Goal: Task Accomplishment & Management: Manage account settings

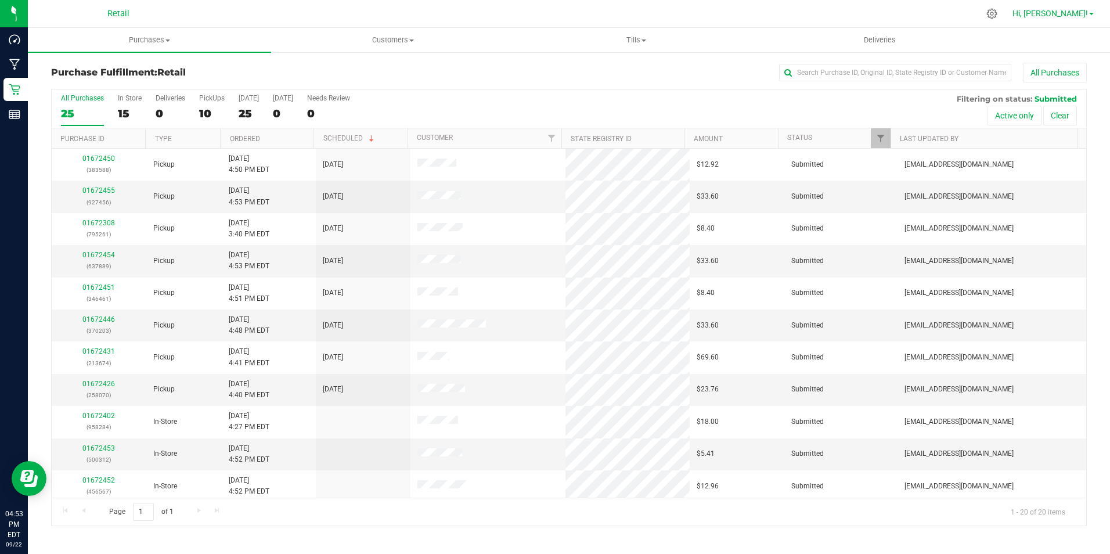
click at [1063, 16] on span "Hi, [PERSON_NAME]!" at bounding box center [1049, 13] width 75 height 9
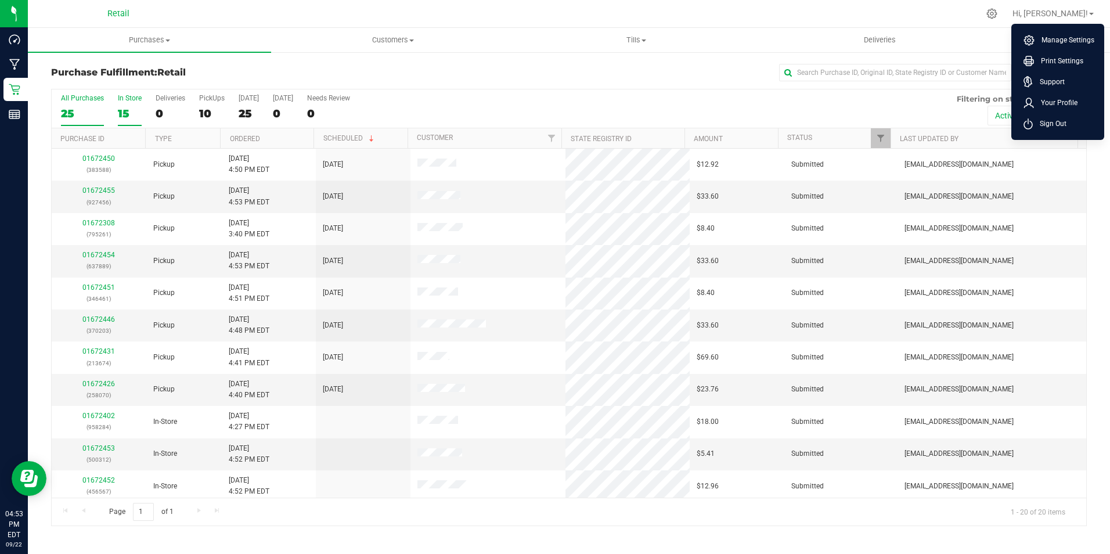
click at [134, 111] on div "15" at bounding box center [130, 113] width 24 height 13
click at [0, 0] on input "In Store 15" at bounding box center [0, 0] width 0 height 0
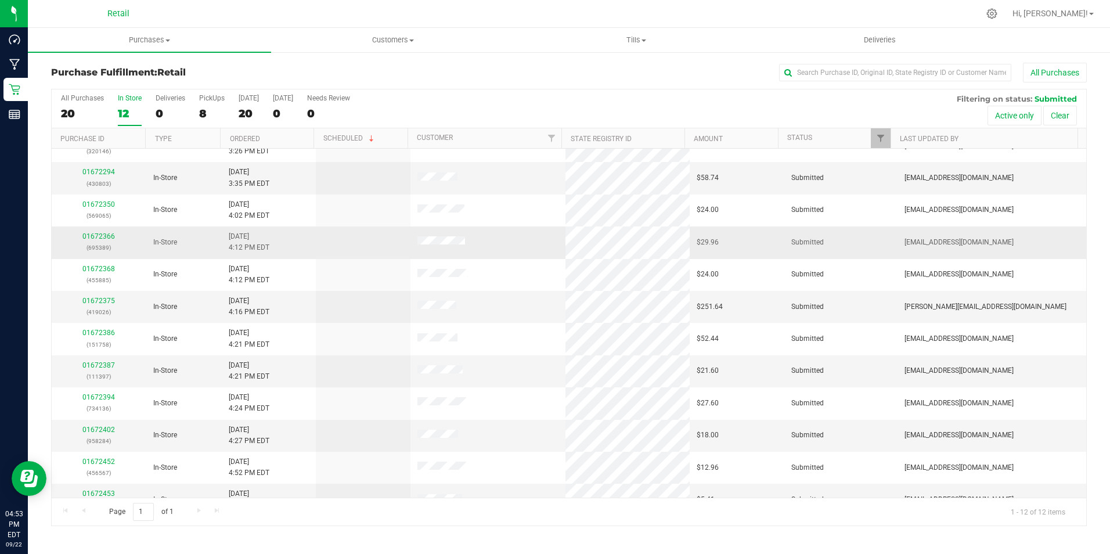
scroll to position [37, 0]
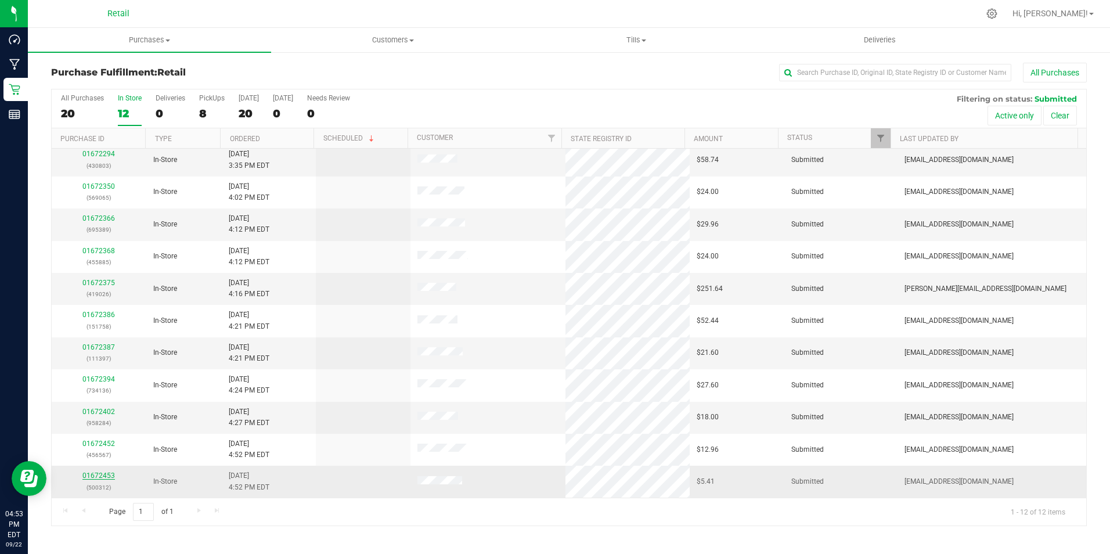
click at [100, 474] on link "01672453" at bounding box center [98, 475] width 33 height 8
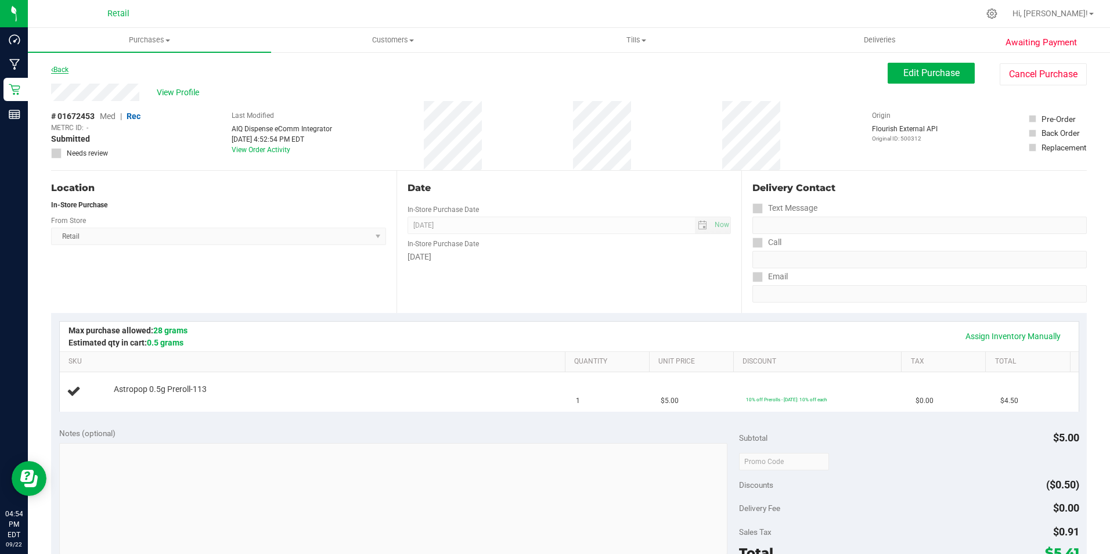
click at [64, 70] on link "Back" at bounding box center [59, 70] width 17 height 8
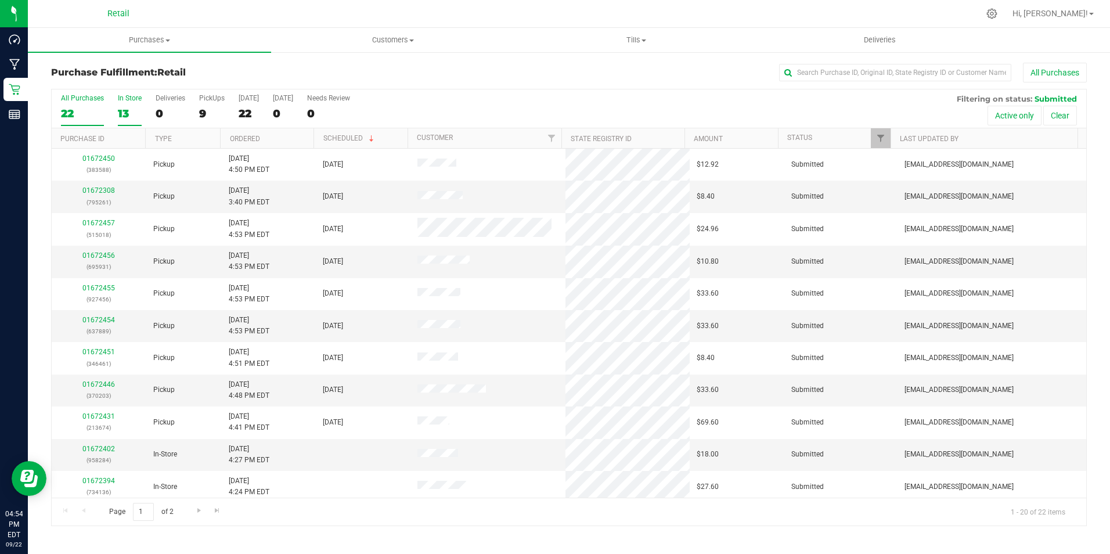
click at [134, 113] on div "13" at bounding box center [130, 113] width 24 height 13
click at [0, 0] on input "In Store 13" at bounding box center [0, 0] width 0 height 0
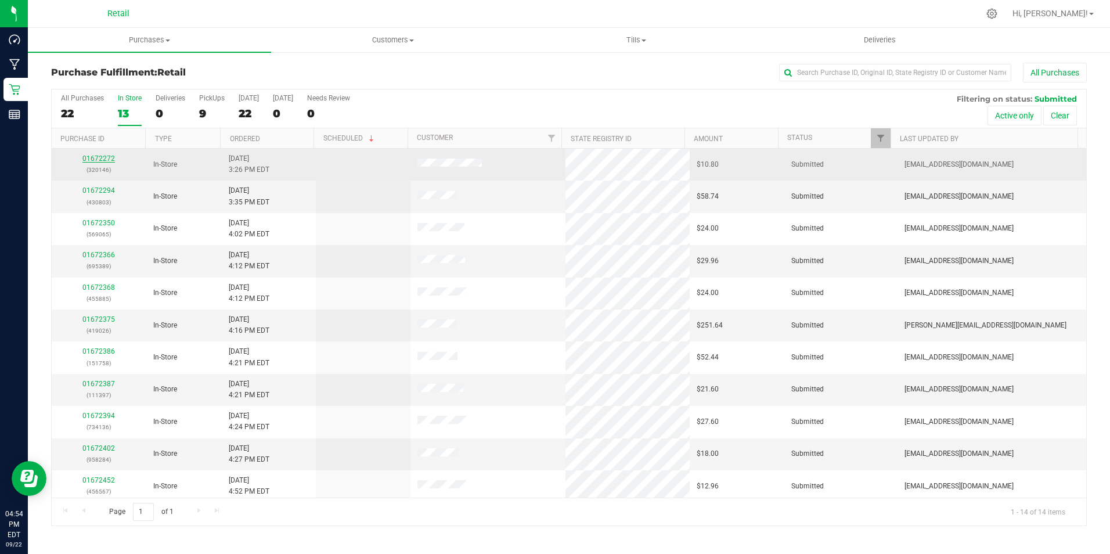
click at [96, 157] on link "01672272" at bounding box center [98, 158] width 33 height 8
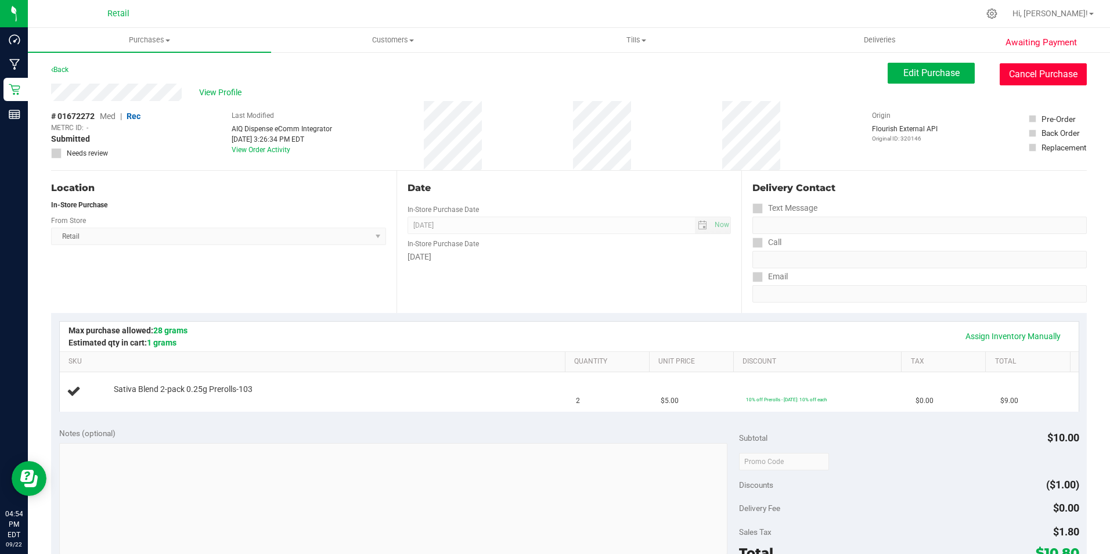
click at [1056, 74] on button "Cancel Purchase" at bounding box center [1043, 74] width 87 height 22
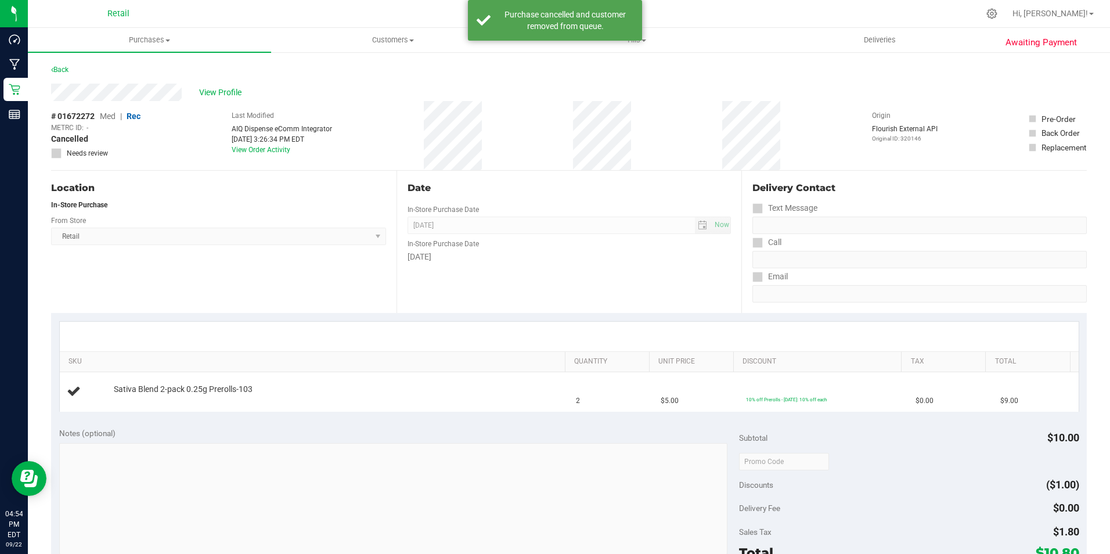
click at [63, 64] on div "Back" at bounding box center [59, 70] width 17 height 14
click at [57, 69] on link "Back" at bounding box center [59, 70] width 17 height 8
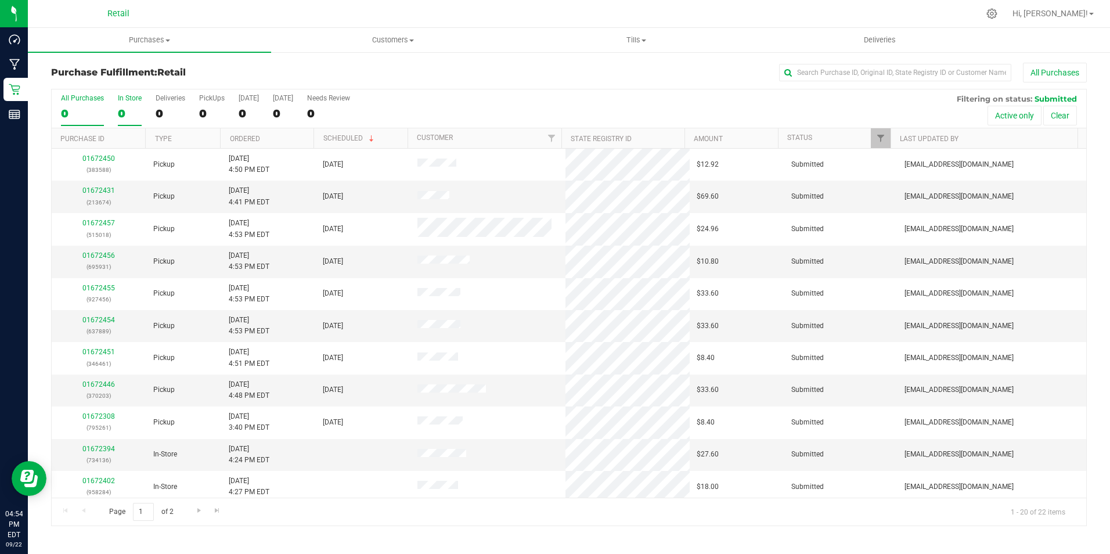
click at [124, 107] on div "0" at bounding box center [130, 113] width 24 height 13
click at [0, 0] on input "In Store 0" at bounding box center [0, 0] width 0 height 0
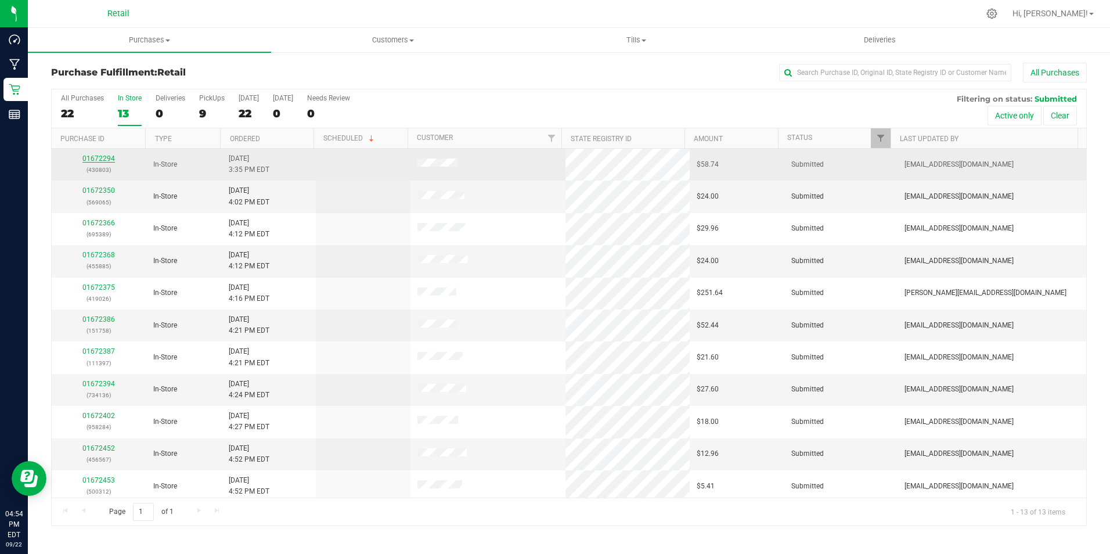
click at [99, 157] on link "01672294" at bounding box center [98, 158] width 33 height 8
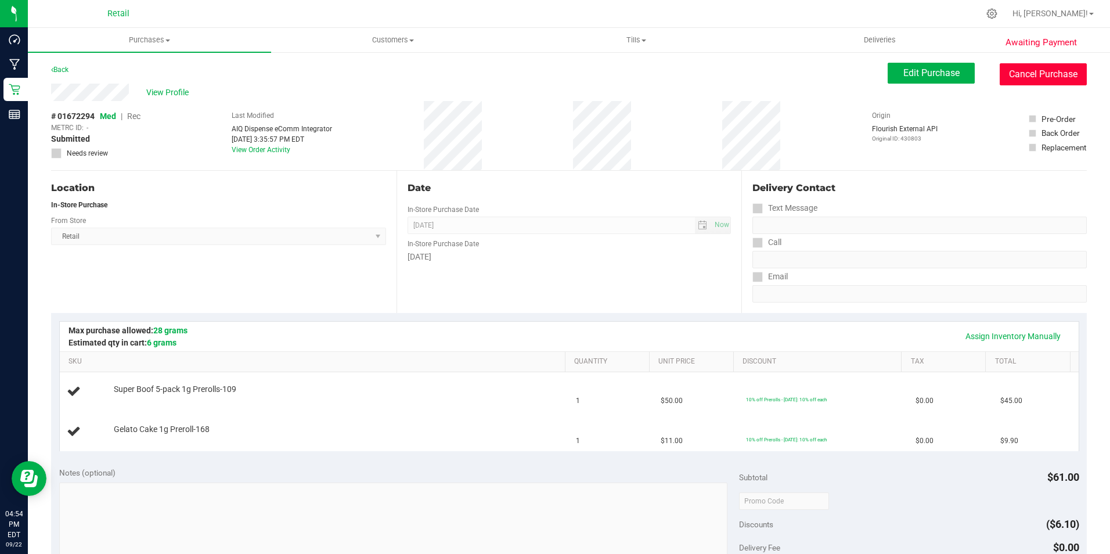
click at [1044, 79] on button "Cancel Purchase" at bounding box center [1043, 74] width 87 height 22
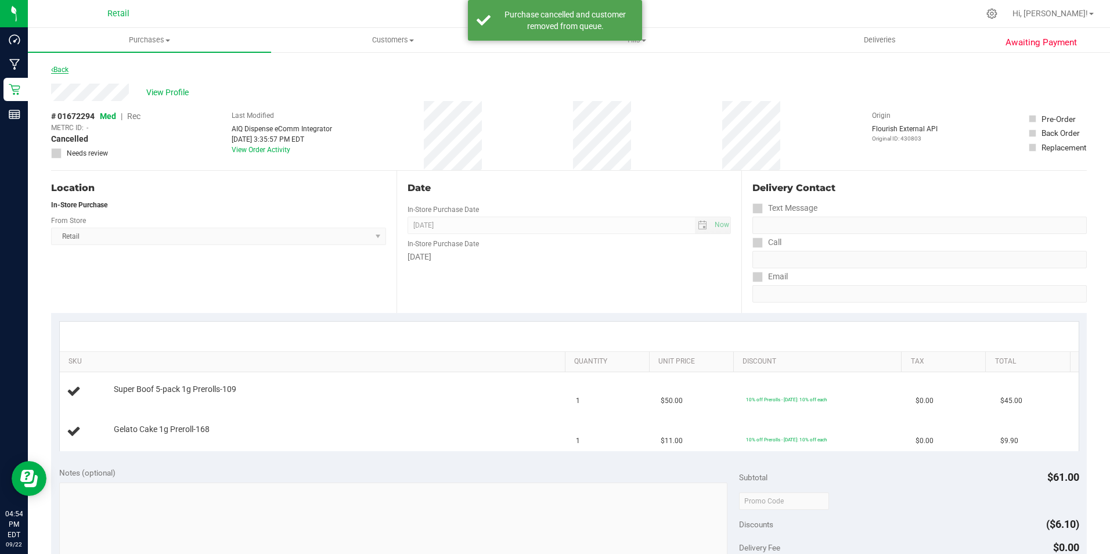
click at [60, 73] on link "Back" at bounding box center [59, 70] width 17 height 8
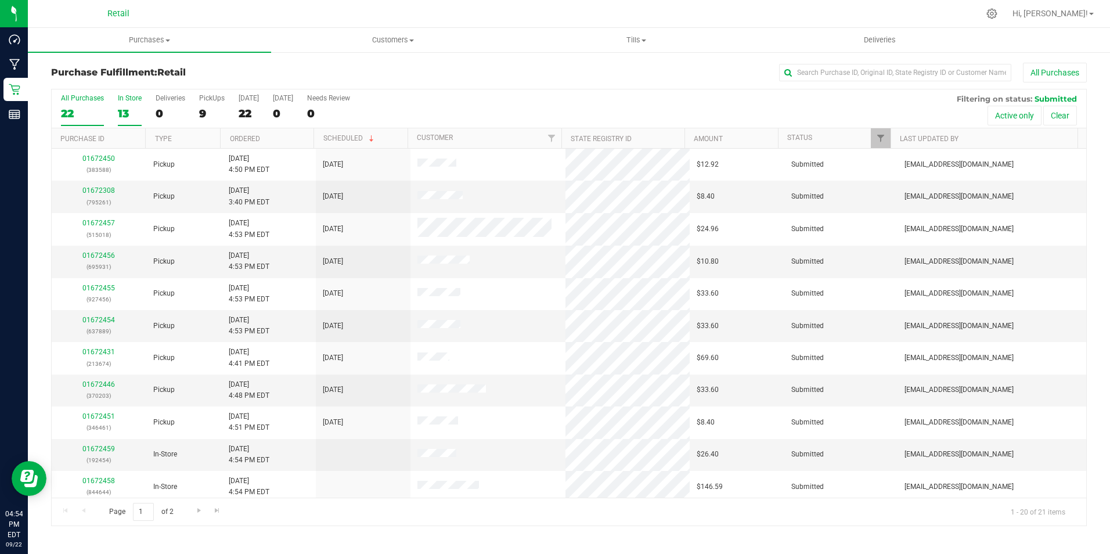
click at [126, 115] on div "13" at bounding box center [130, 113] width 24 height 13
click at [0, 0] on input "In Store 13" at bounding box center [0, 0] width 0 height 0
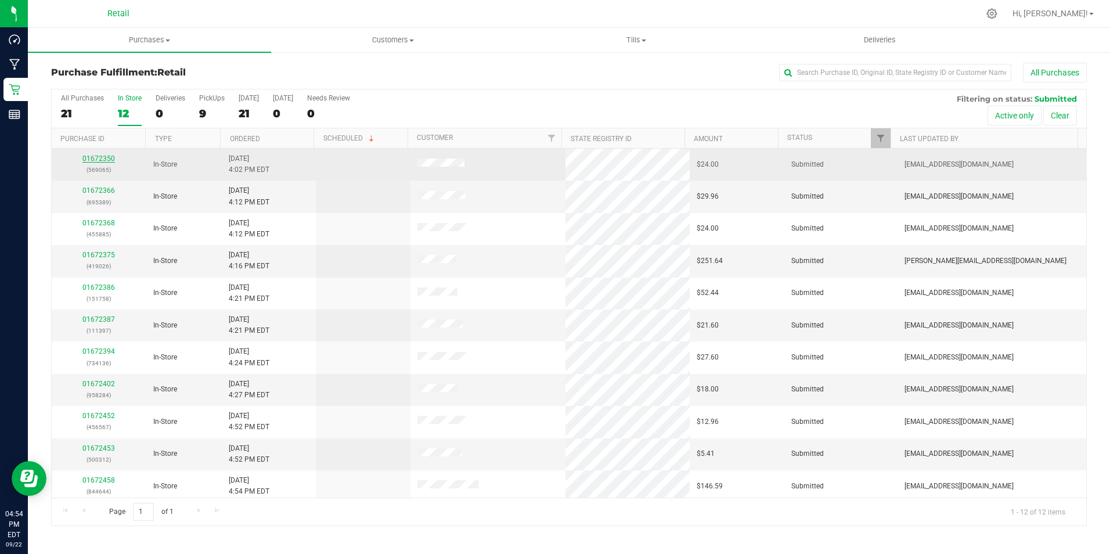
click at [100, 157] on link "01672350" at bounding box center [98, 158] width 33 height 8
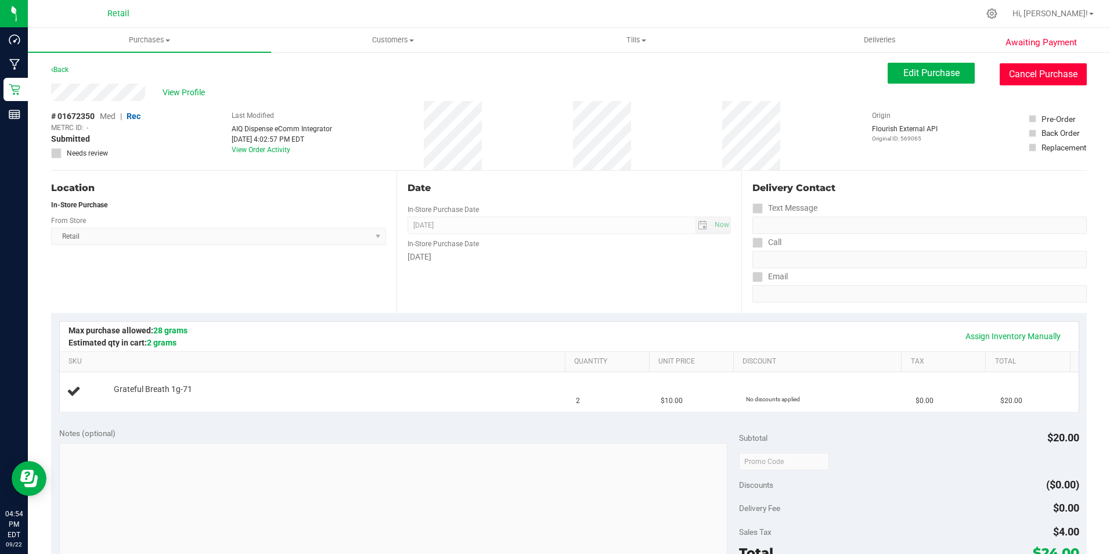
click at [1034, 74] on button "Cancel Purchase" at bounding box center [1043, 74] width 87 height 22
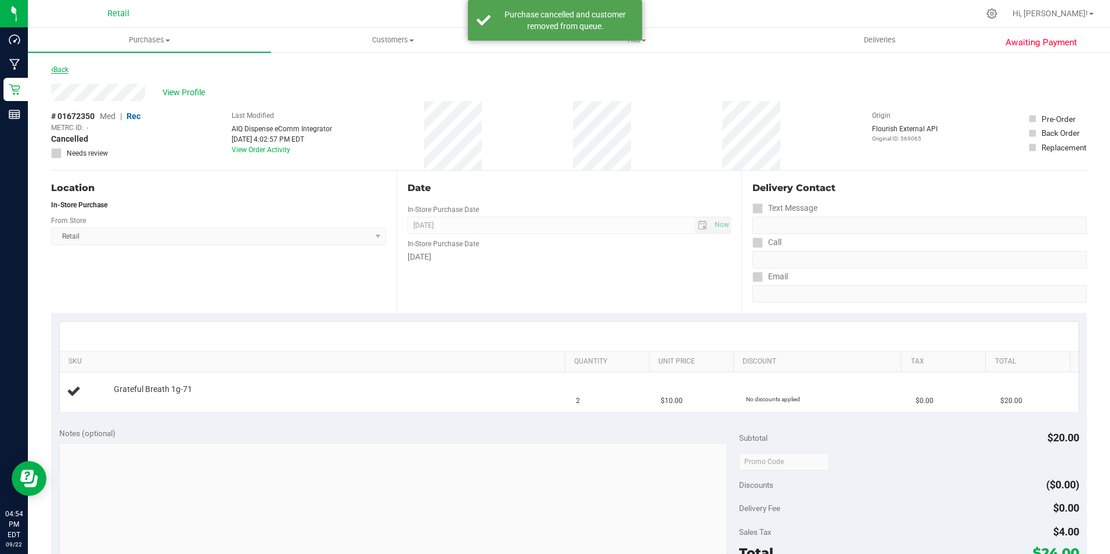
click at [56, 67] on link "Back" at bounding box center [59, 70] width 17 height 8
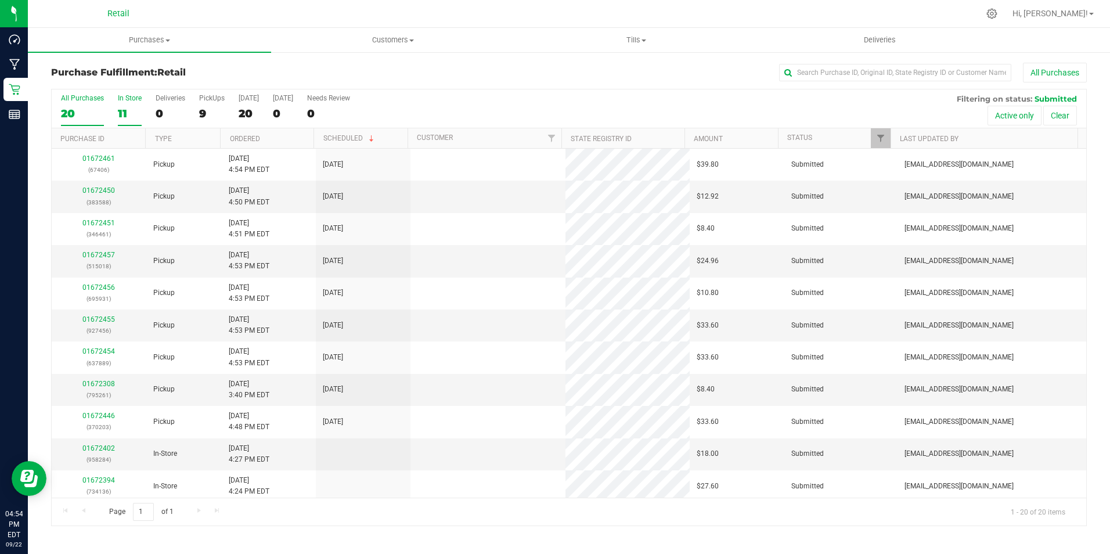
click at [120, 113] on div "11" at bounding box center [130, 113] width 24 height 13
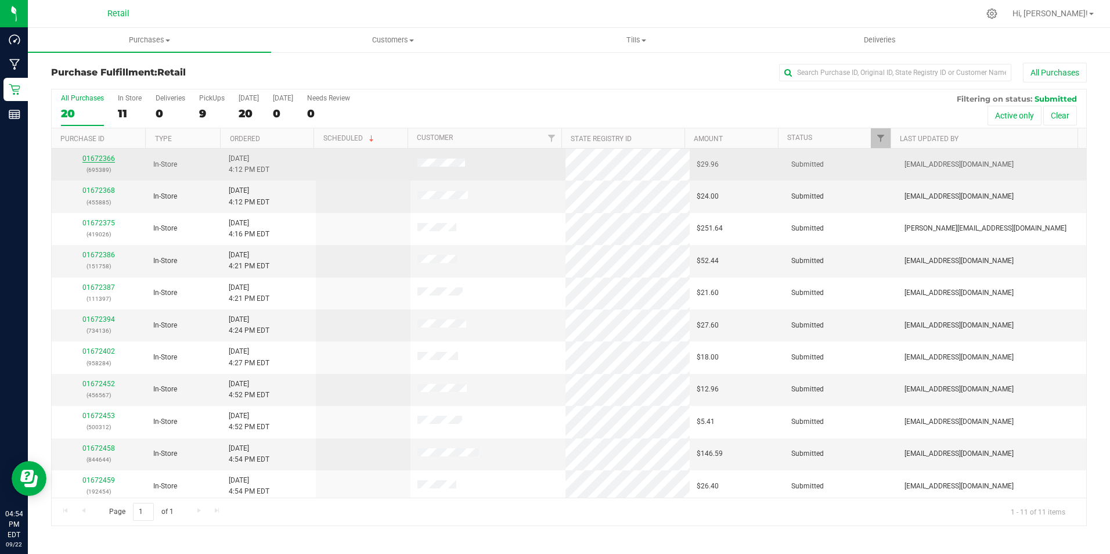
drag, startPoint x: 120, startPoint y: 113, endPoint x: 99, endPoint y: 158, distance: 50.4
click at [99, 158] on link "01672366" at bounding box center [98, 158] width 33 height 8
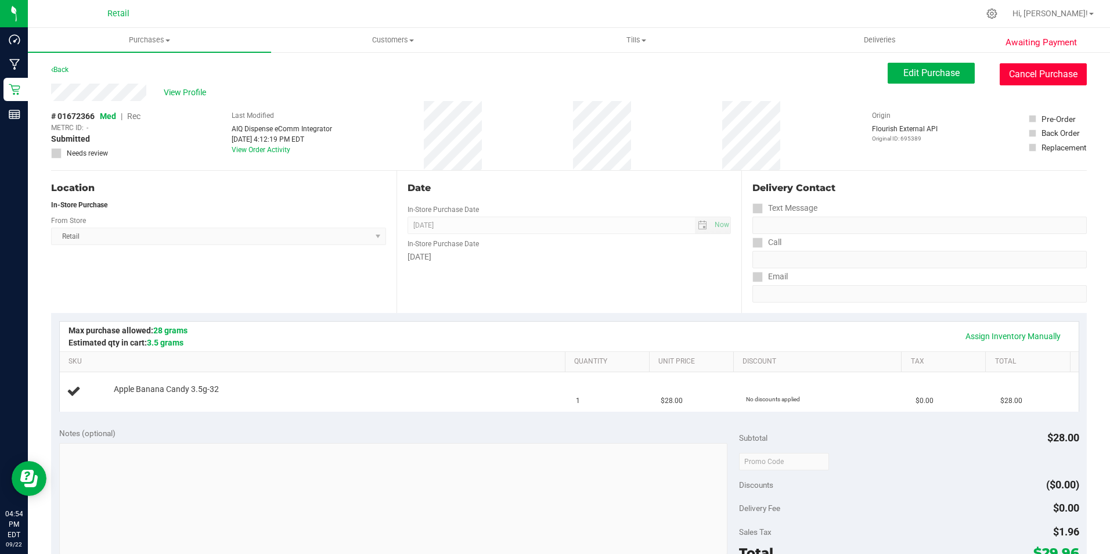
click at [1022, 72] on button "Cancel Purchase" at bounding box center [1043, 74] width 87 height 22
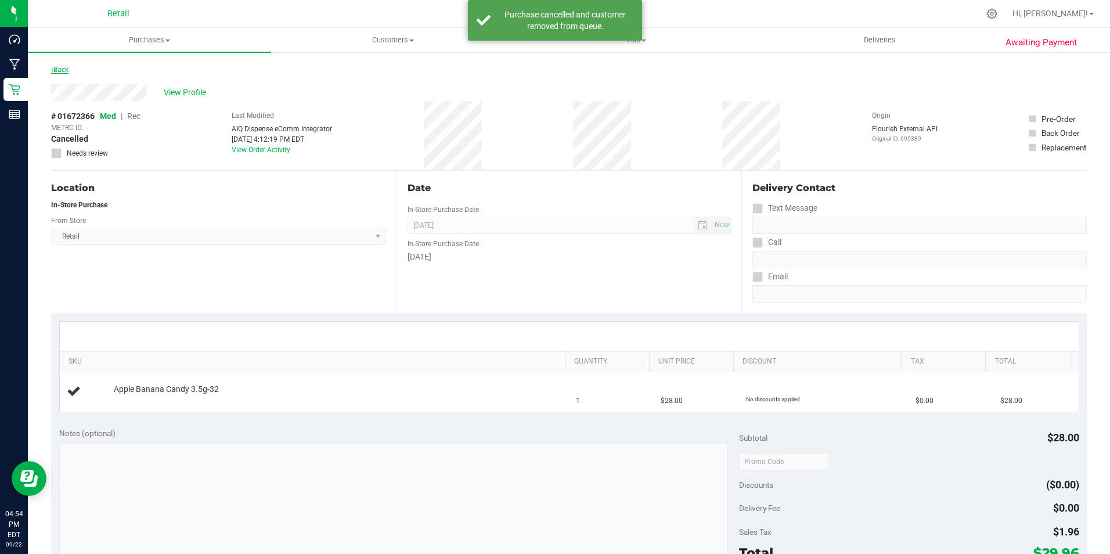
click at [63, 68] on link "Back" at bounding box center [59, 70] width 17 height 8
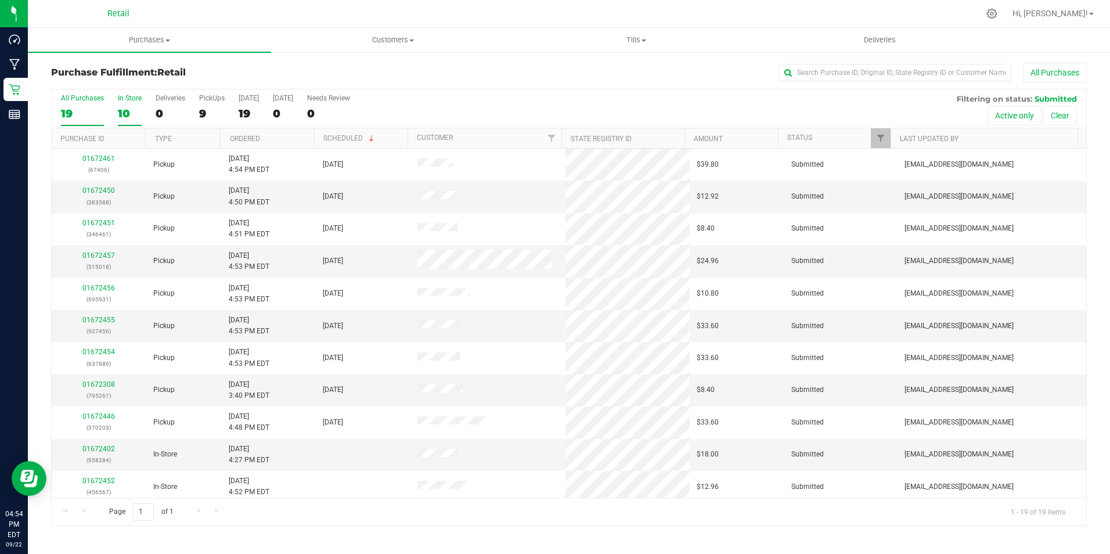
click at [128, 106] on label "In Store 10" at bounding box center [130, 110] width 24 height 32
click at [0, 0] on input "In Store 10" at bounding box center [0, 0] width 0 height 0
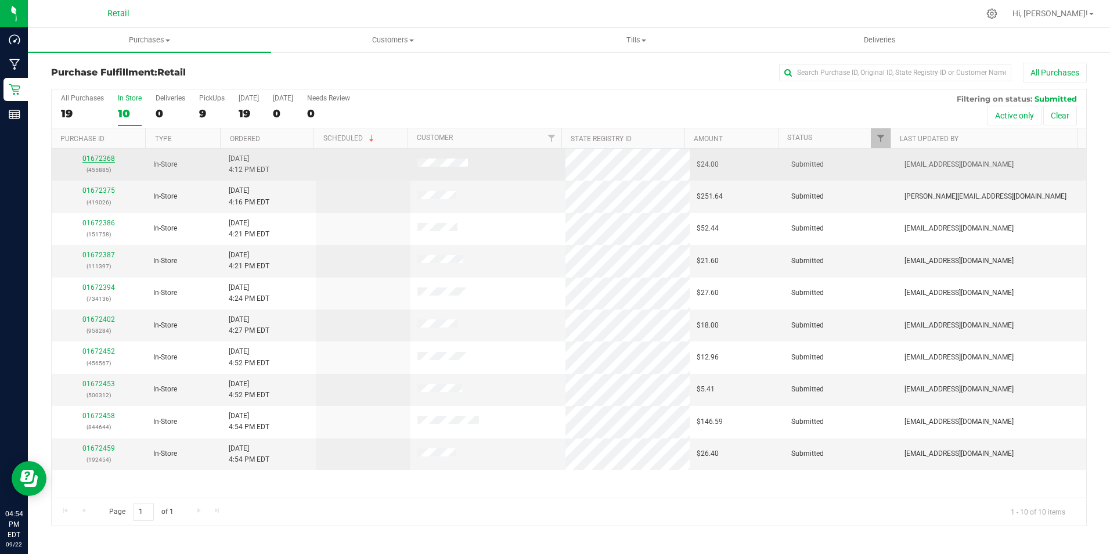
click at [100, 158] on link "01672368" at bounding box center [98, 158] width 33 height 8
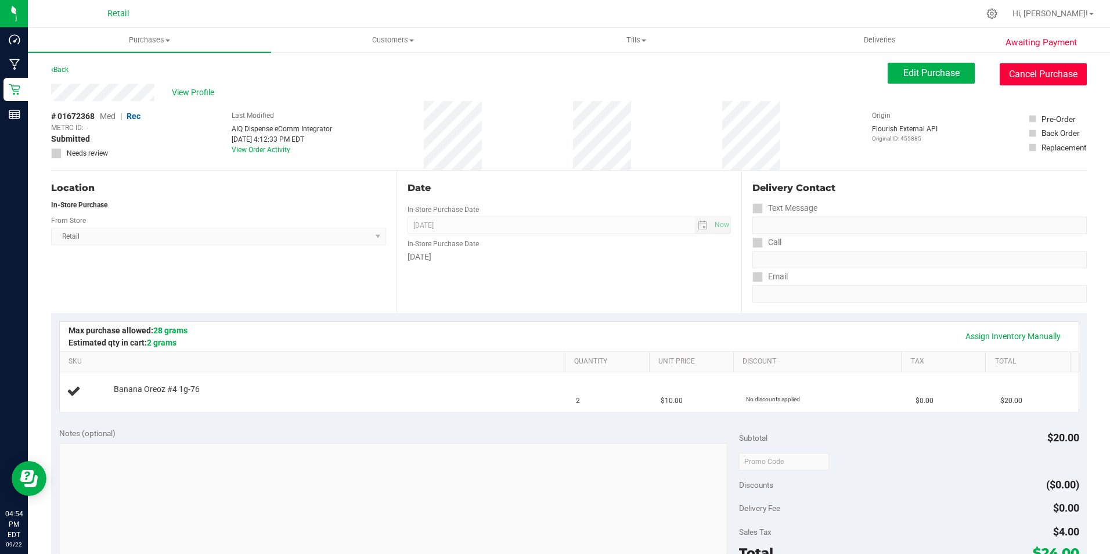
click at [1016, 77] on button "Cancel Purchase" at bounding box center [1043, 74] width 87 height 22
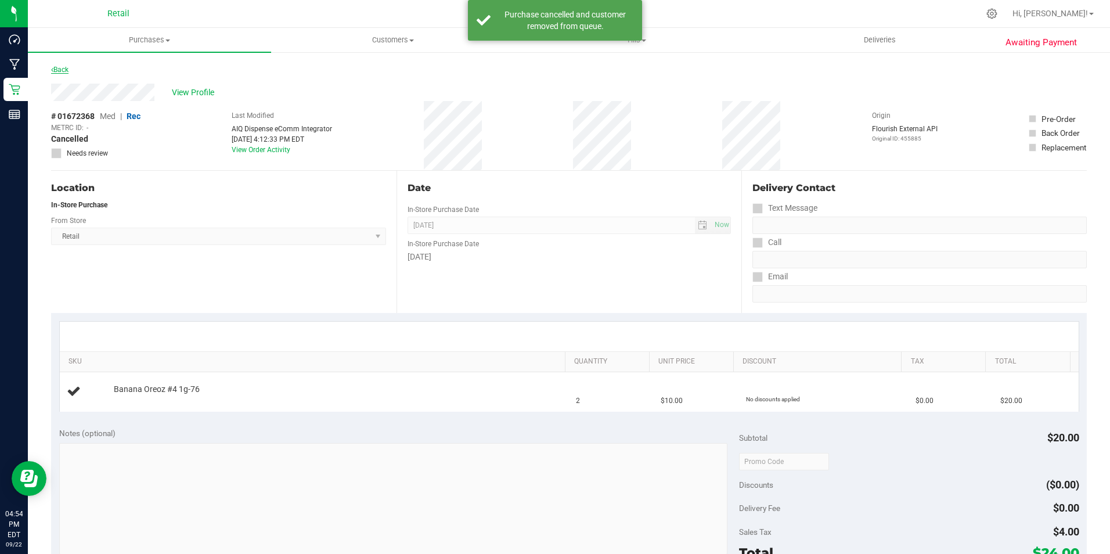
click at [66, 68] on link "Back" at bounding box center [59, 70] width 17 height 8
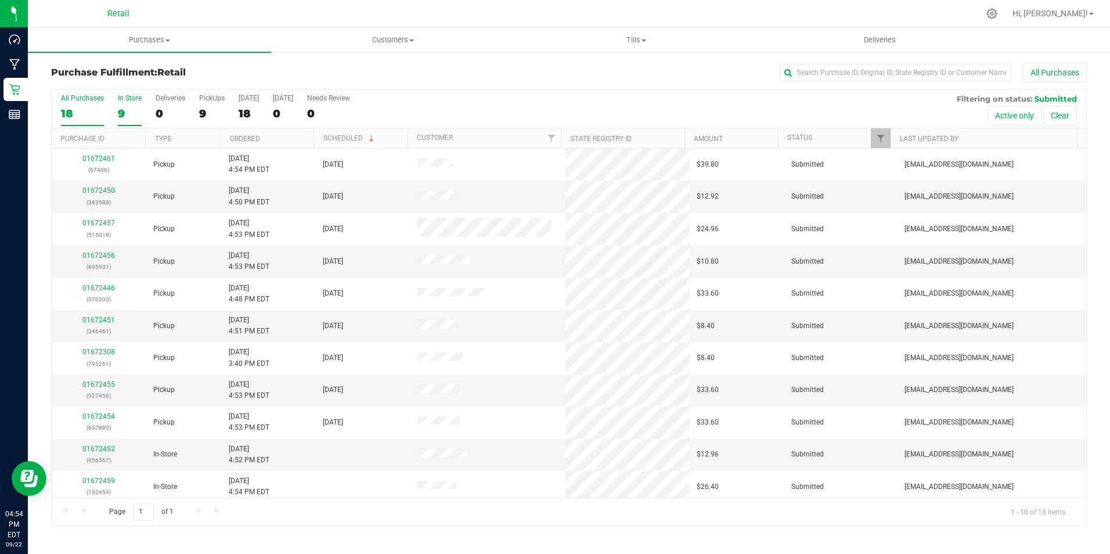
click at [132, 101] on div "In Store" at bounding box center [130, 98] width 24 height 8
click at [0, 0] on input "In Store 9" at bounding box center [0, 0] width 0 height 0
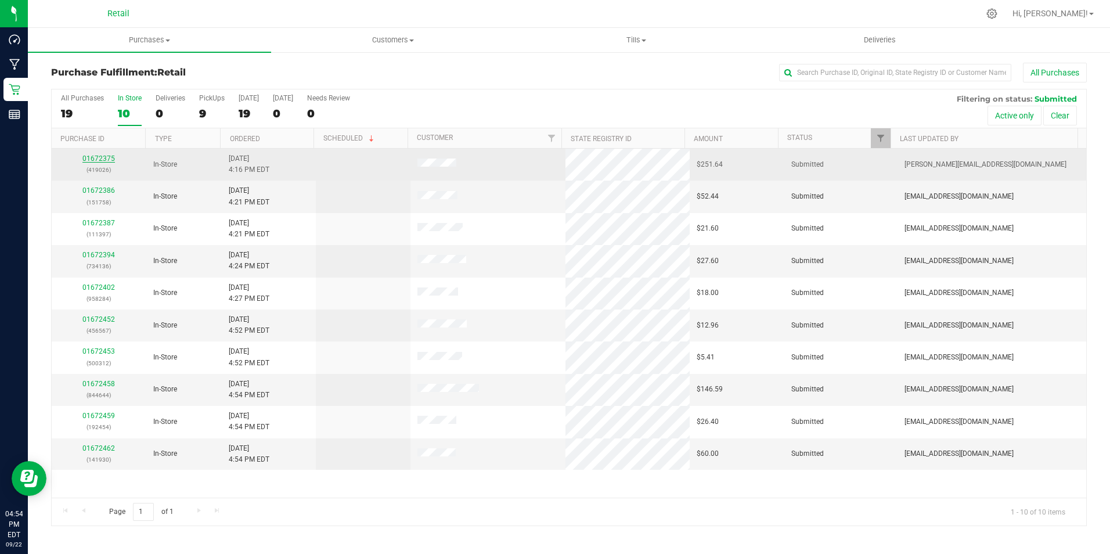
click at [95, 157] on link "01672375" at bounding box center [98, 158] width 33 height 8
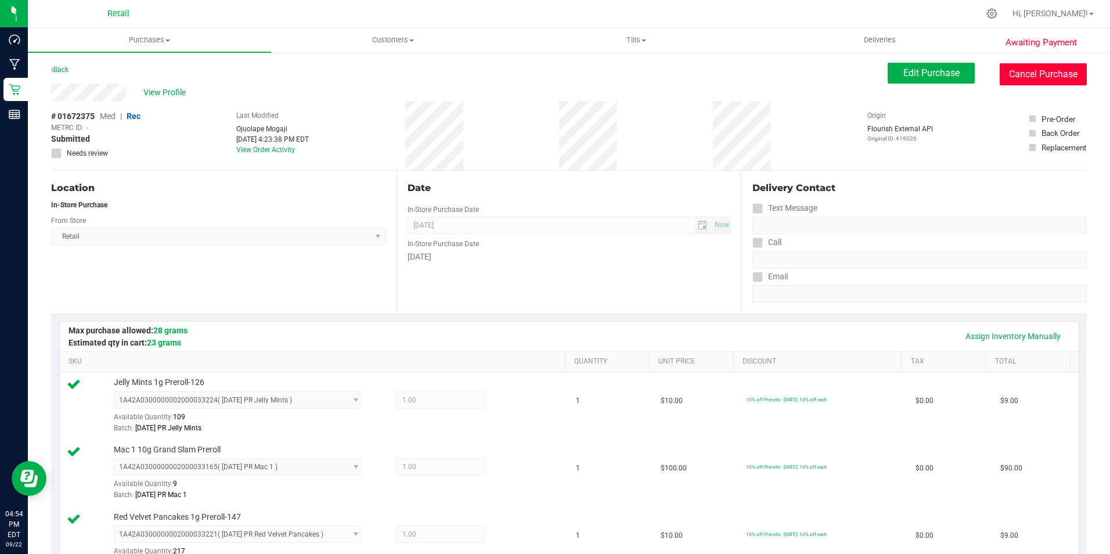
click at [1050, 77] on button "Cancel Purchase" at bounding box center [1043, 74] width 87 height 22
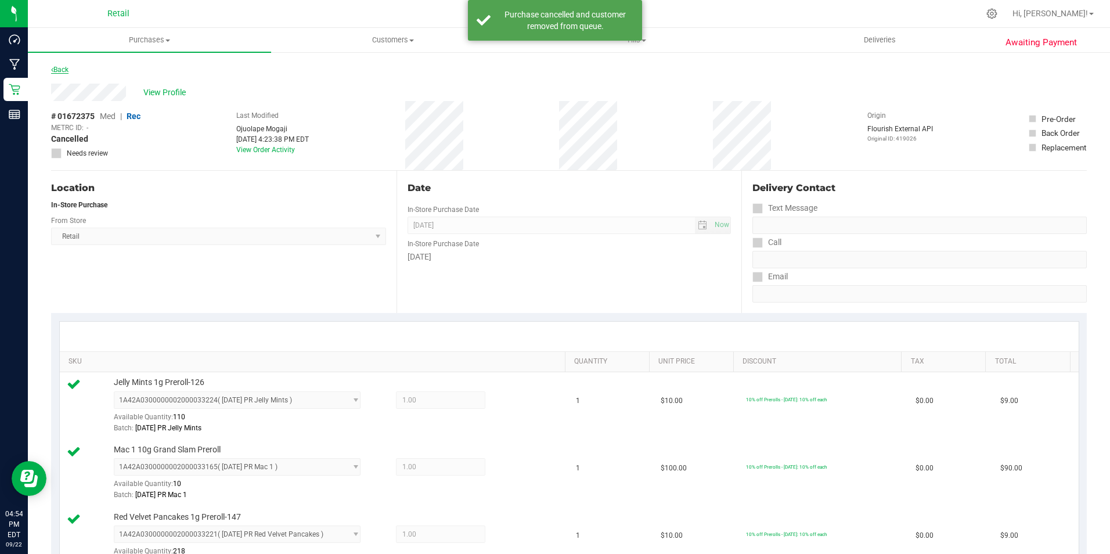
click at [63, 70] on link "Back" at bounding box center [59, 70] width 17 height 8
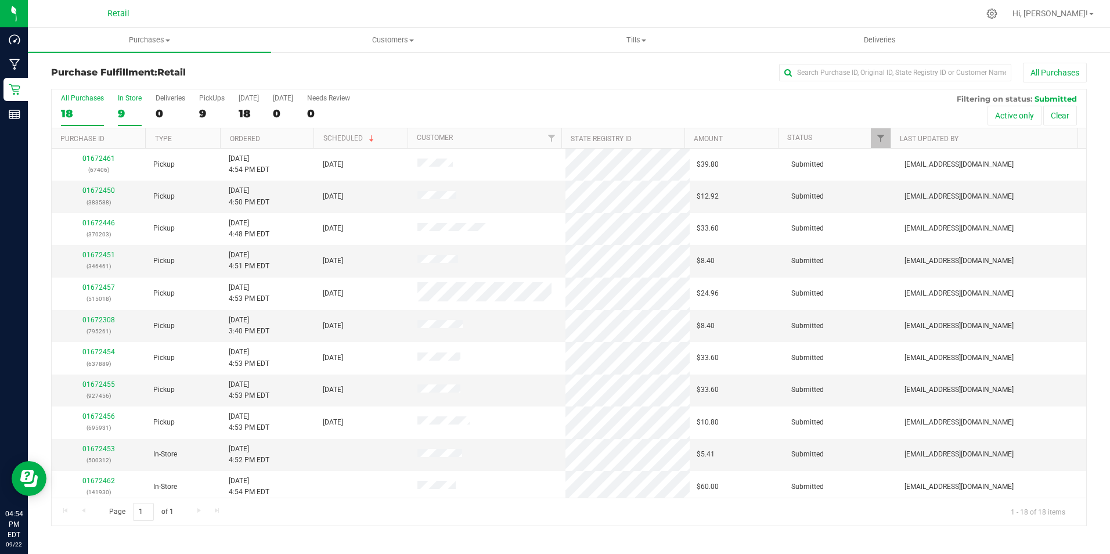
click at [130, 106] on label "In Store 9" at bounding box center [130, 110] width 24 height 32
click at [0, 0] on input "In Store 9" at bounding box center [0, 0] width 0 height 0
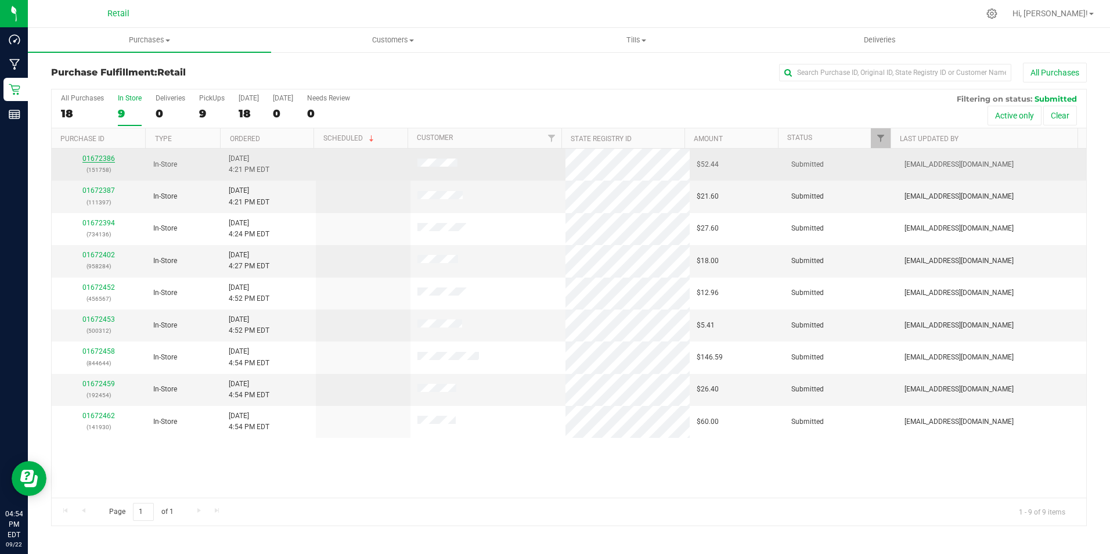
click at [95, 158] on link "01672386" at bounding box center [98, 158] width 33 height 8
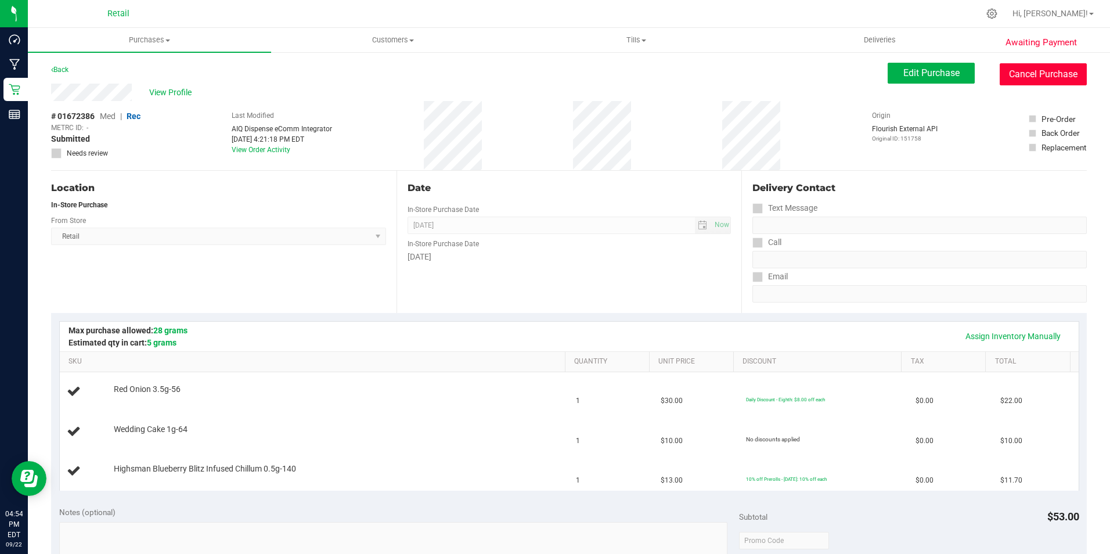
click at [1046, 70] on button "Cancel Purchase" at bounding box center [1043, 74] width 87 height 22
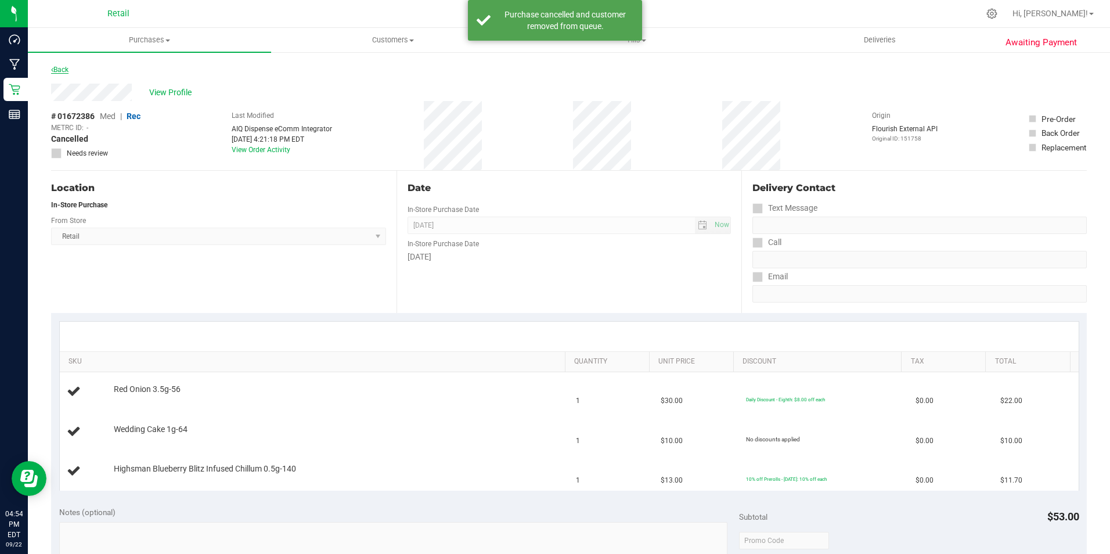
click at [63, 71] on link "Back" at bounding box center [59, 70] width 17 height 8
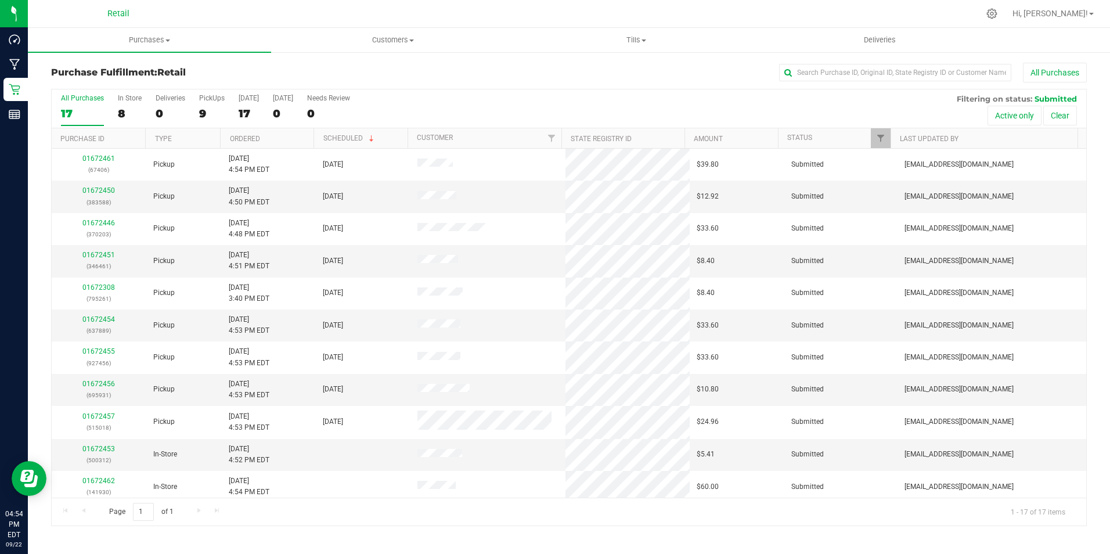
click at [134, 92] on div "All Purchases 17 In Store 8 Deliveries 0 PickUps 9 [DATE] 17 [DATE] 0 Needs Rev…" at bounding box center [569, 93] width 1034 height 9
click at [131, 100] on div "In Store" at bounding box center [130, 98] width 24 height 8
click at [0, 0] on input "In Store 8" at bounding box center [0, 0] width 0 height 0
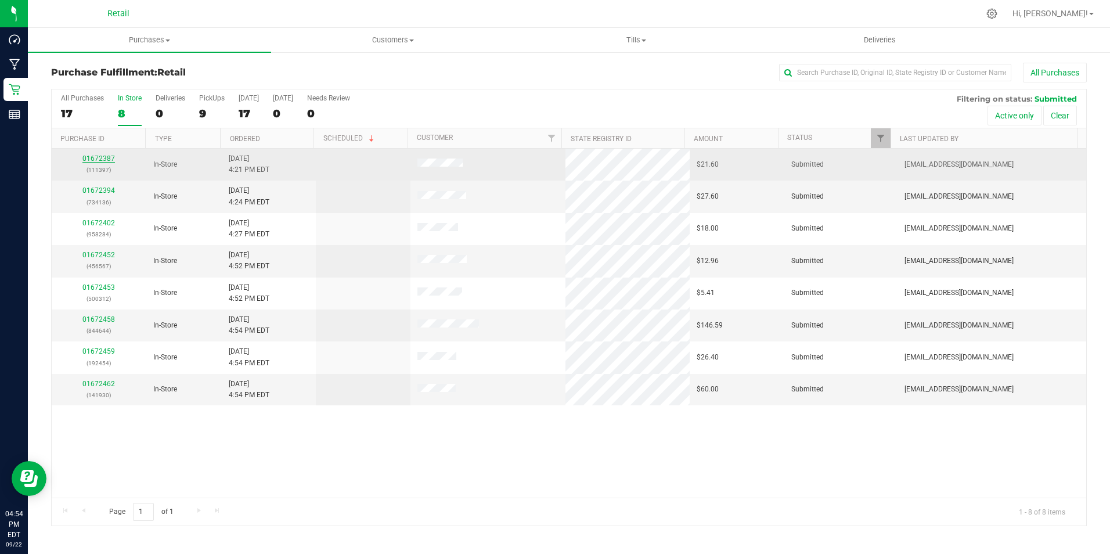
click at [94, 159] on link "01672387" at bounding box center [98, 158] width 33 height 8
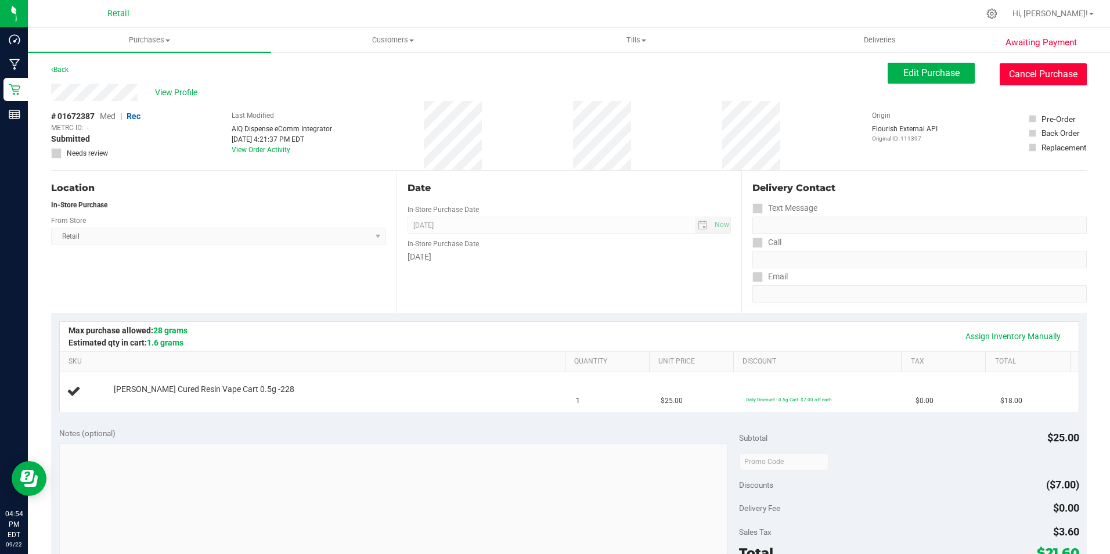
click at [1026, 78] on button "Cancel Purchase" at bounding box center [1043, 74] width 87 height 22
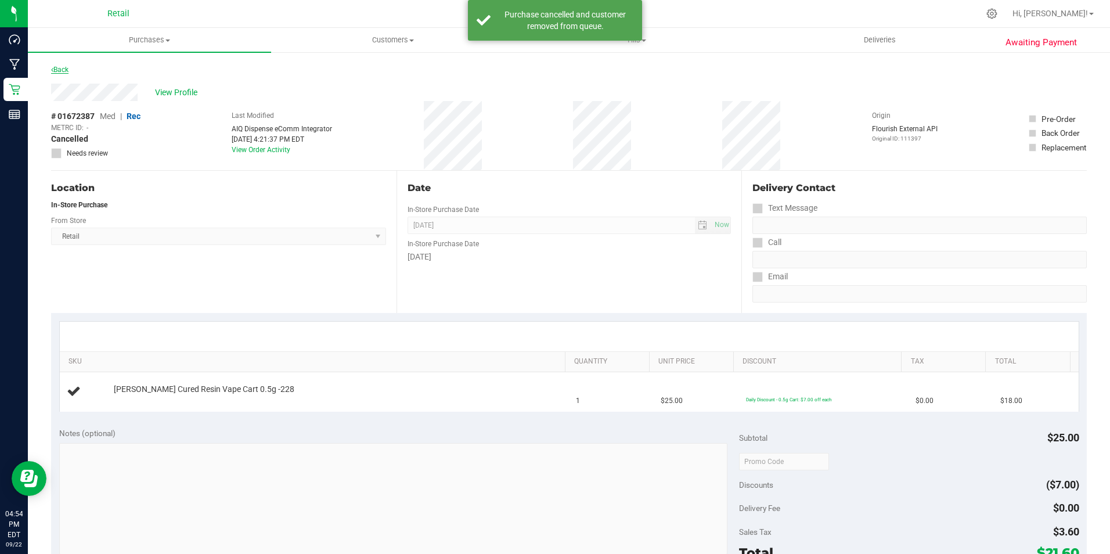
click at [62, 67] on link "Back" at bounding box center [59, 70] width 17 height 8
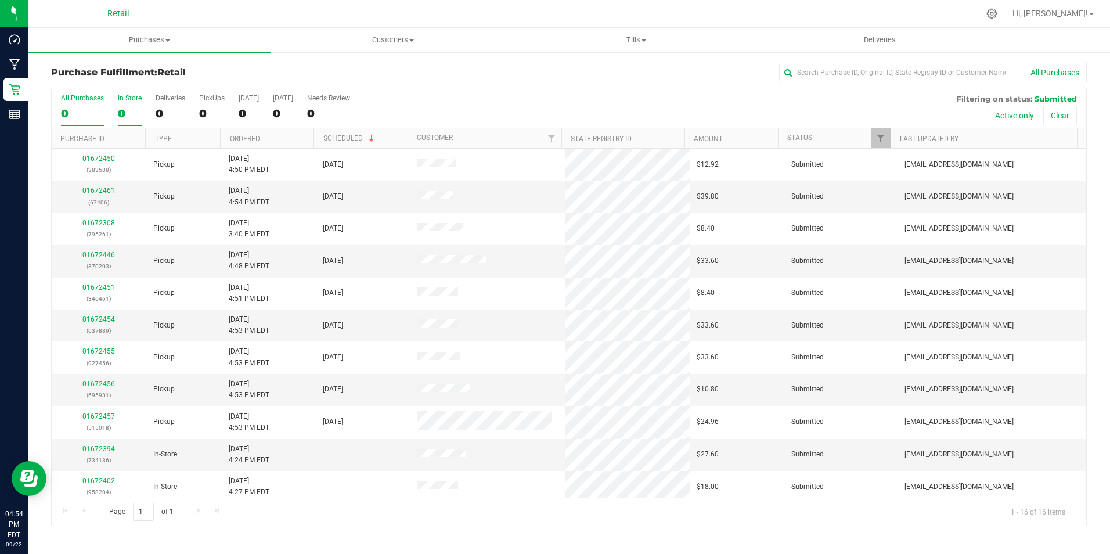
click at [135, 99] on div "In Store" at bounding box center [130, 98] width 24 height 8
click at [0, 0] on input "In Store 0" at bounding box center [0, 0] width 0 height 0
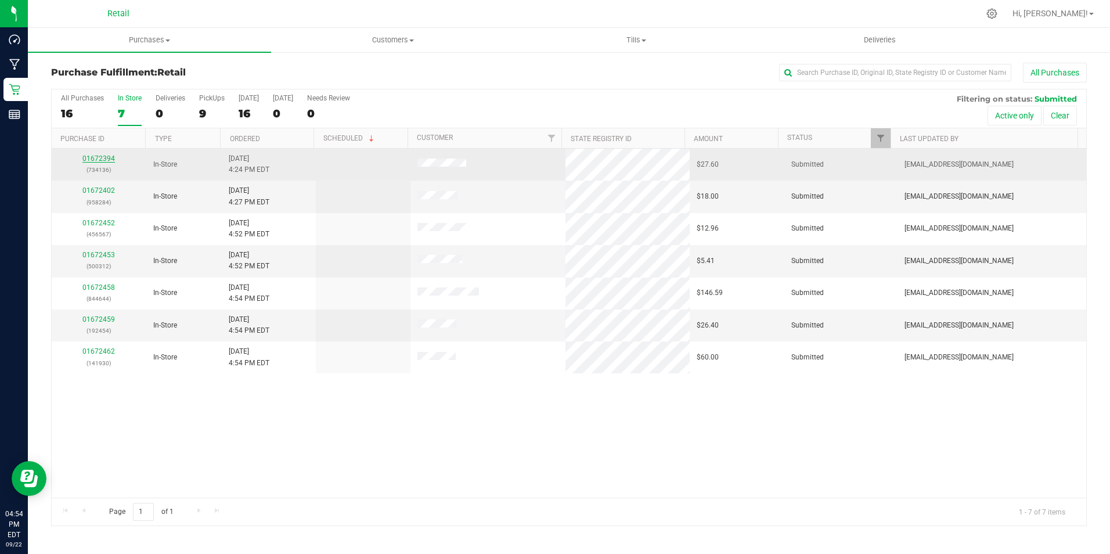
click at [98, 156] on link "01672394" at bounding box center [98, 158] width 33 height 8
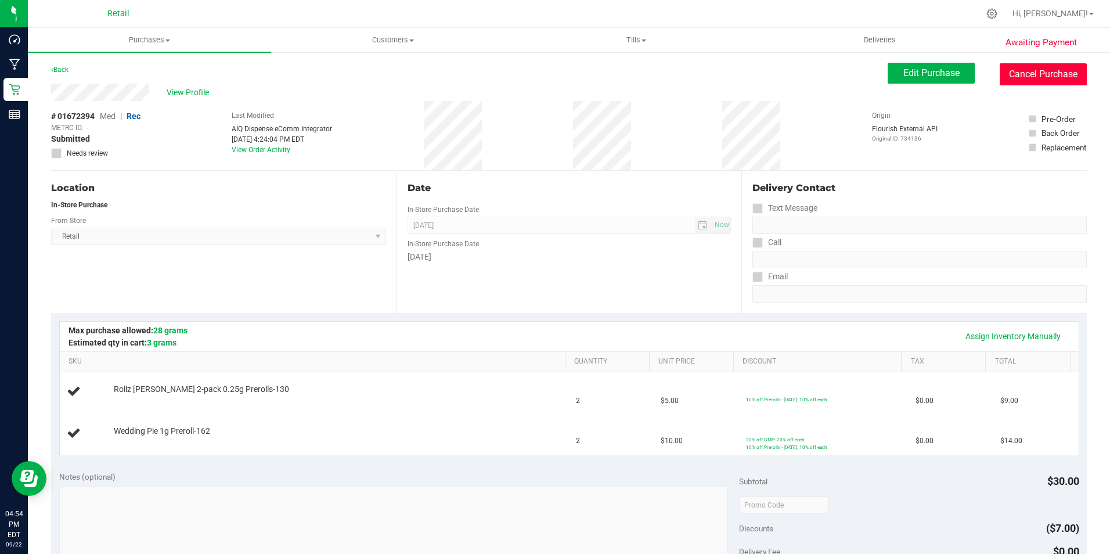
click at [1029, 77] on button "Cancel Purchase" at bounding box center [1043, 74] width 87 height 22
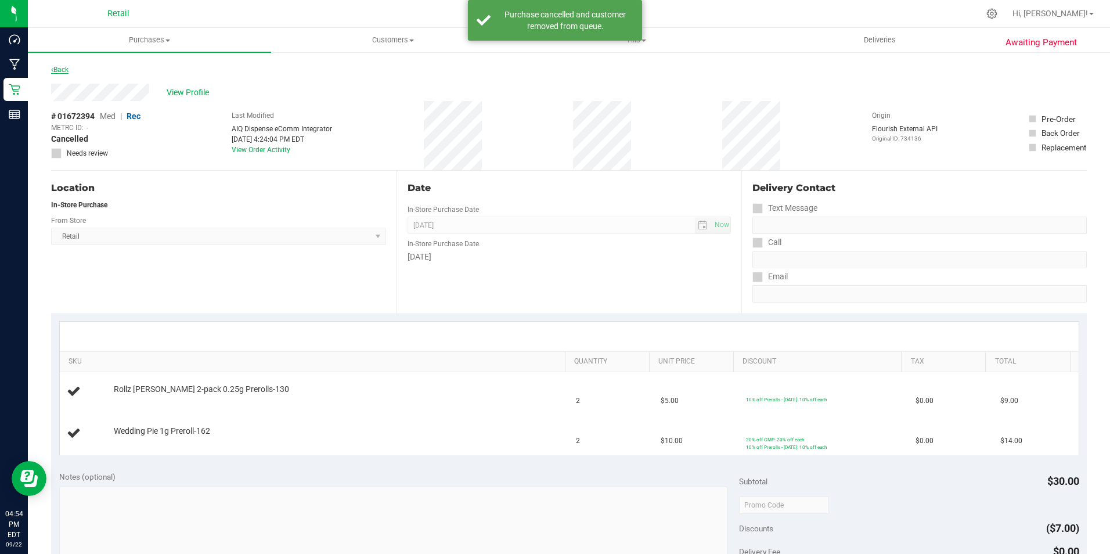
click at [63, 71] on link "Back" at bounding box center [59, 70] width 17 height 8
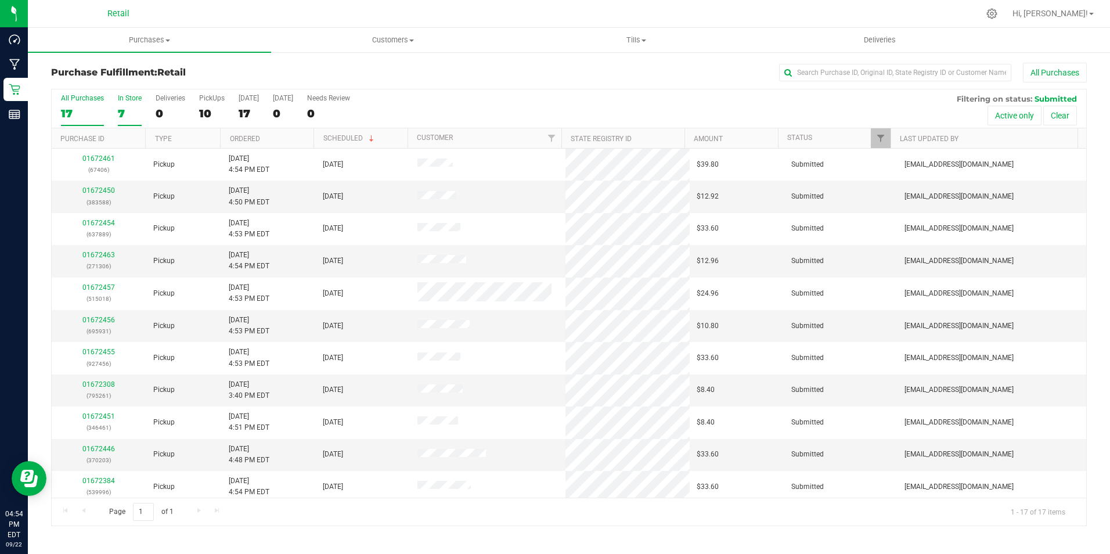
click at [119, 113] on div "7" at bounding box center [130, 113] width 24 height 13
click at [0, 0] on input "In Store 7" at bounding box center [0, 0] width 0 height 0
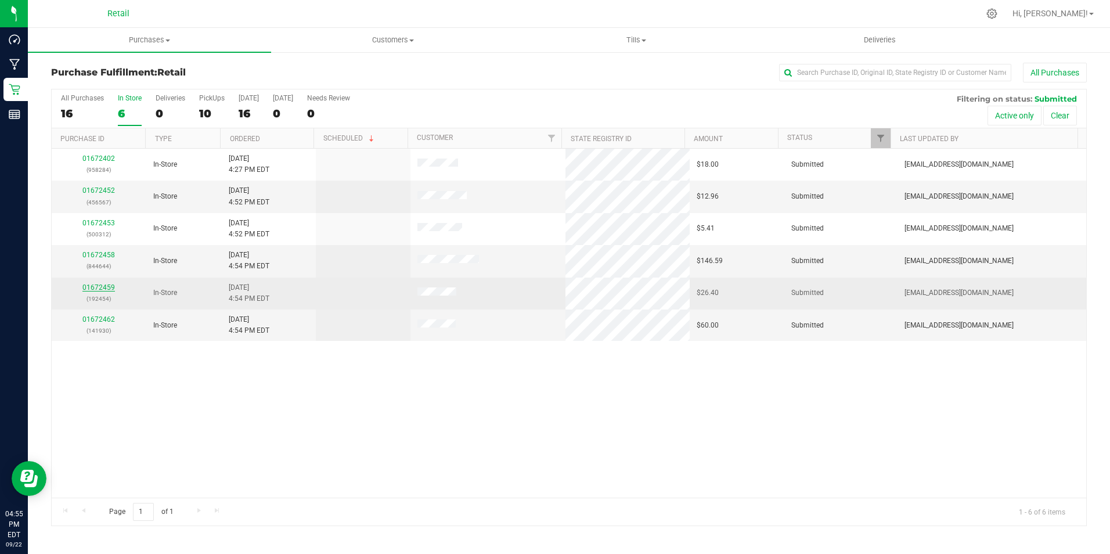
click at [89, 289] on link "01672459" at bounding box center [98, 287] width 33 height 8
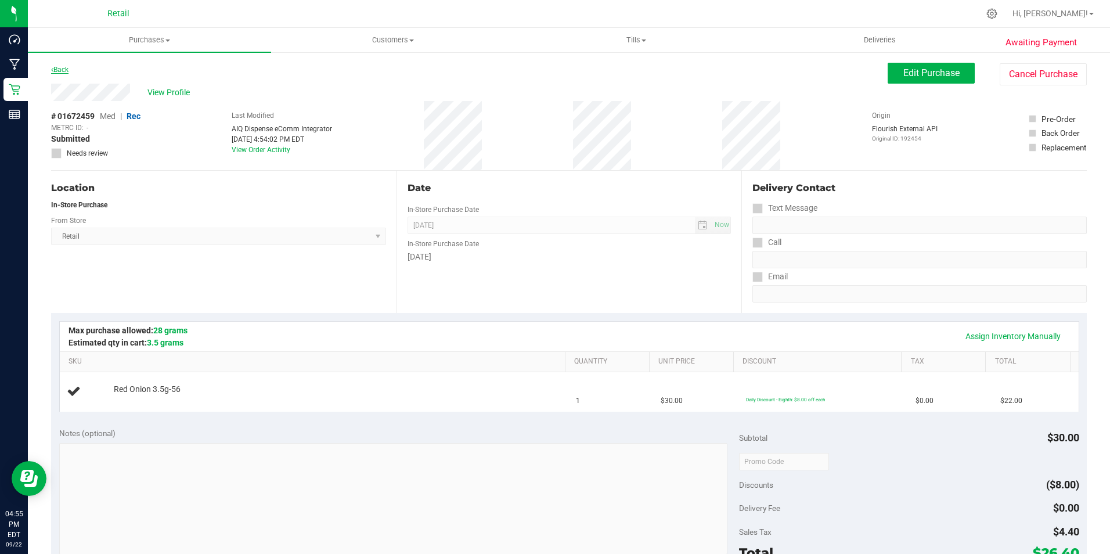
click at [63, 70] on link "Back" at bounding box center [59, 70] width 17 height 8
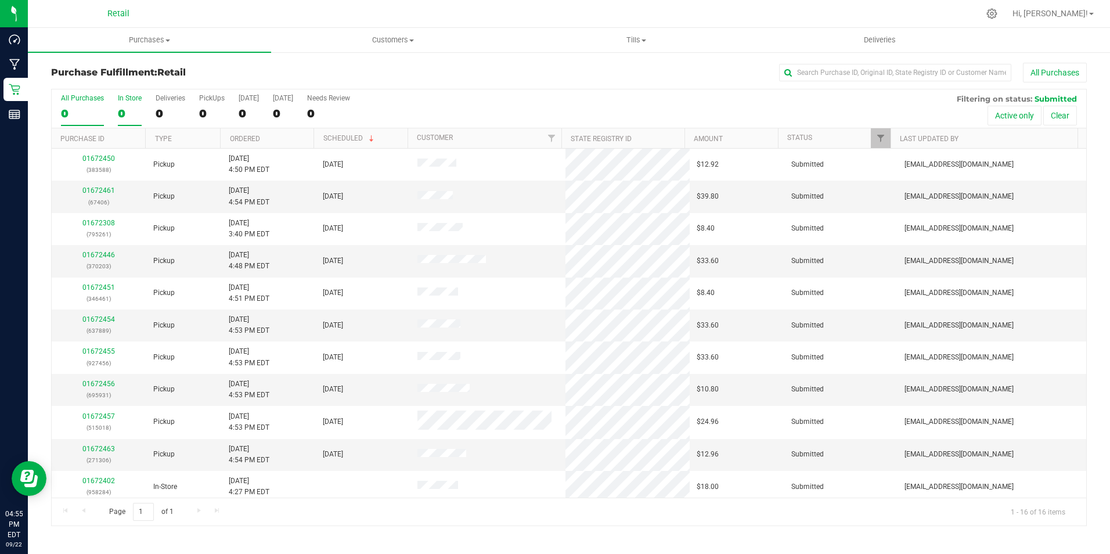
click at [118, 103] on label "In Store 0" at bounding box center [130, 110] width 24 height 32
click at [0, 0] on input "In Store 0" at bounding box center [0, 0] width 0 height 0
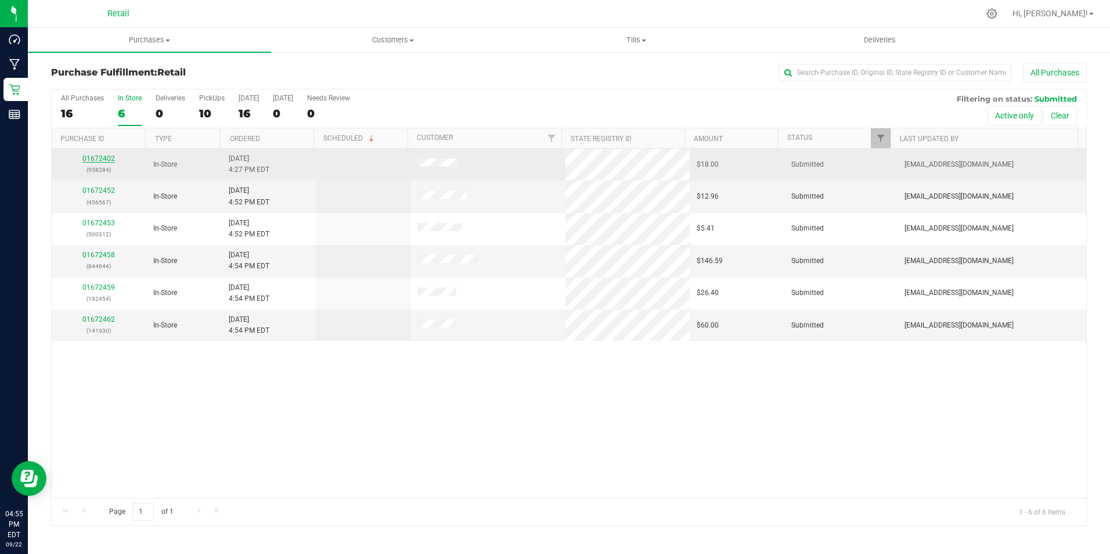
click at [103, 160] on link "01672402" at bounding box center [98, 158] width 33 height 8
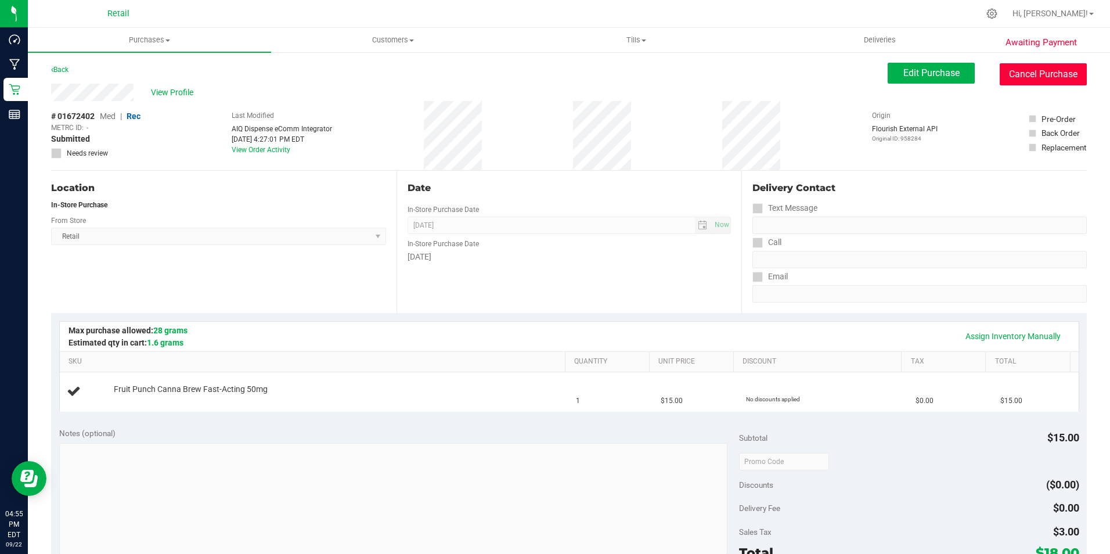
click at [1017, 75] on button "Cancel Purchase" at bounding box center [1043, 74] width 87 height 22
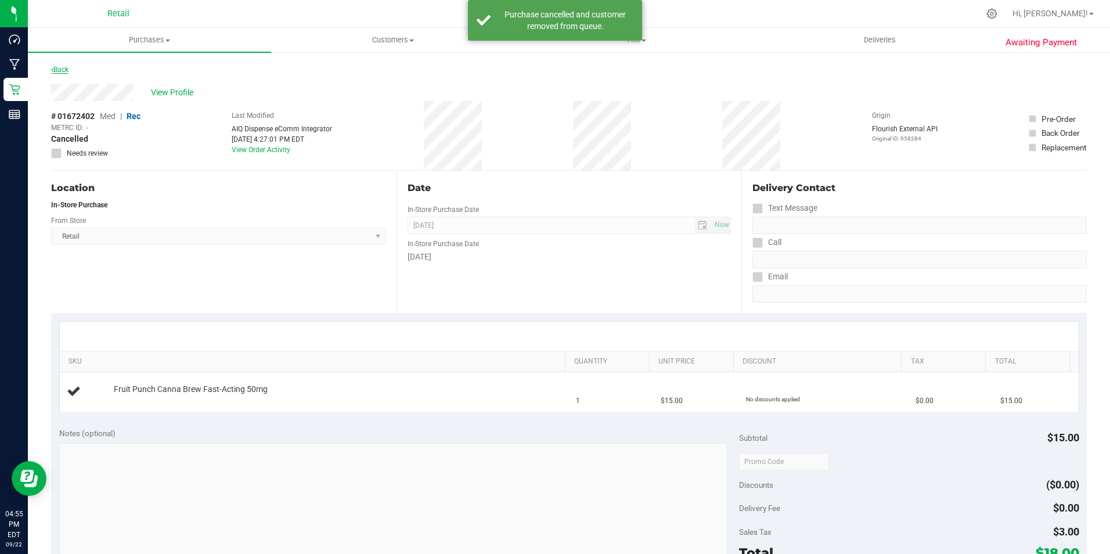
click at [67, 67] on link "Back" at bounding box center [59, 70] width 17 height 8
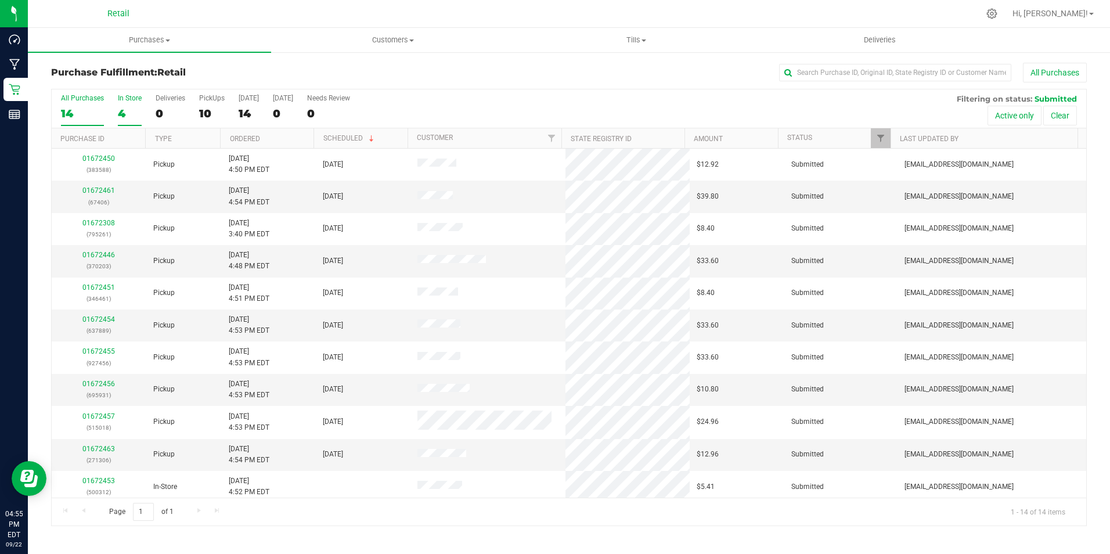
click at [139, 104] on label "In Store 4" at bounding box center [130, 110] width 24 height 32
click at [0, 0] on input "In Store 4" at bounding box center [0, 0] width 0 height 0
